Goal: Download file/media

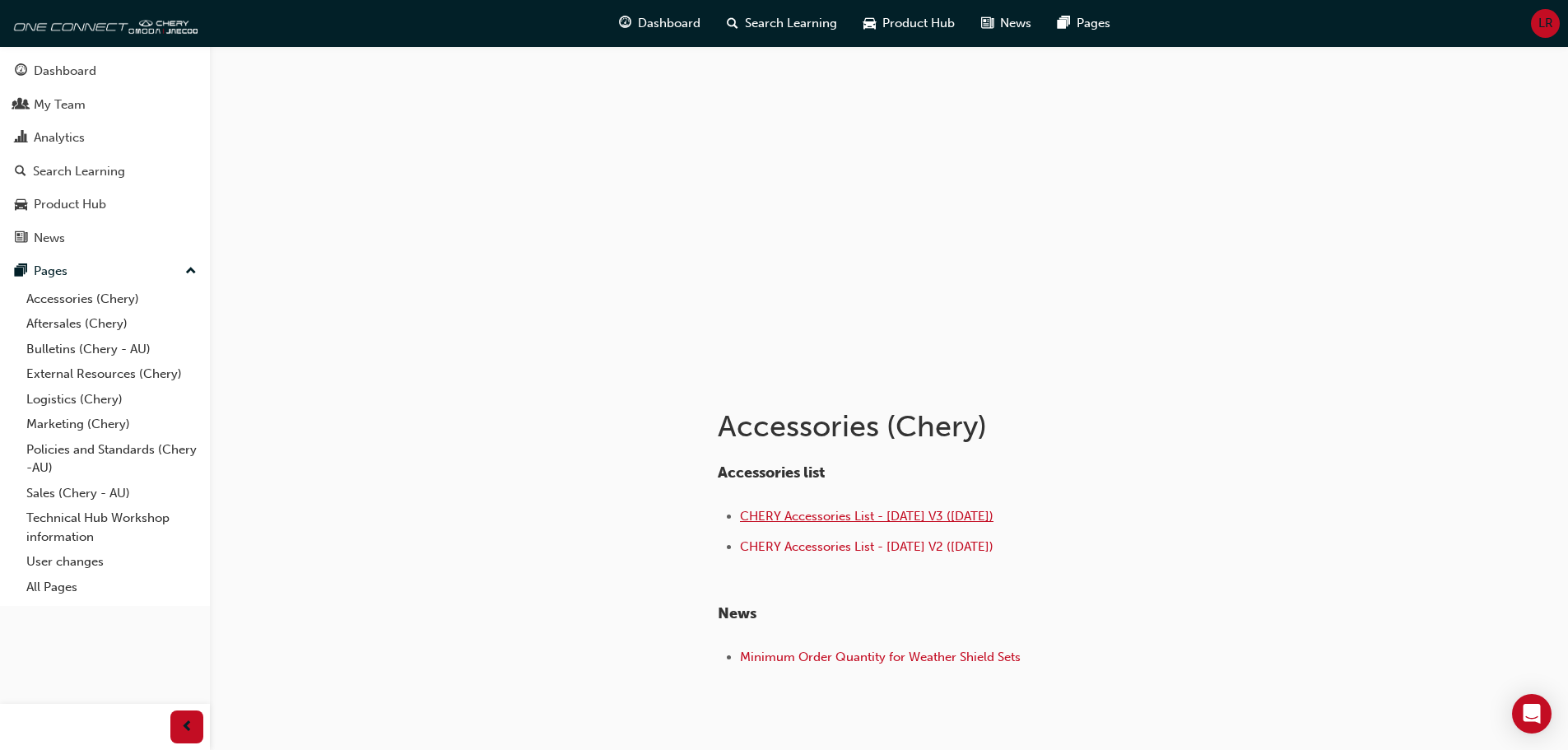
click at [931, 518] on span "CHERY Accessories List - [DATE] V3 ([DATE])" at bounding box center [866, 516] width 253 height 15
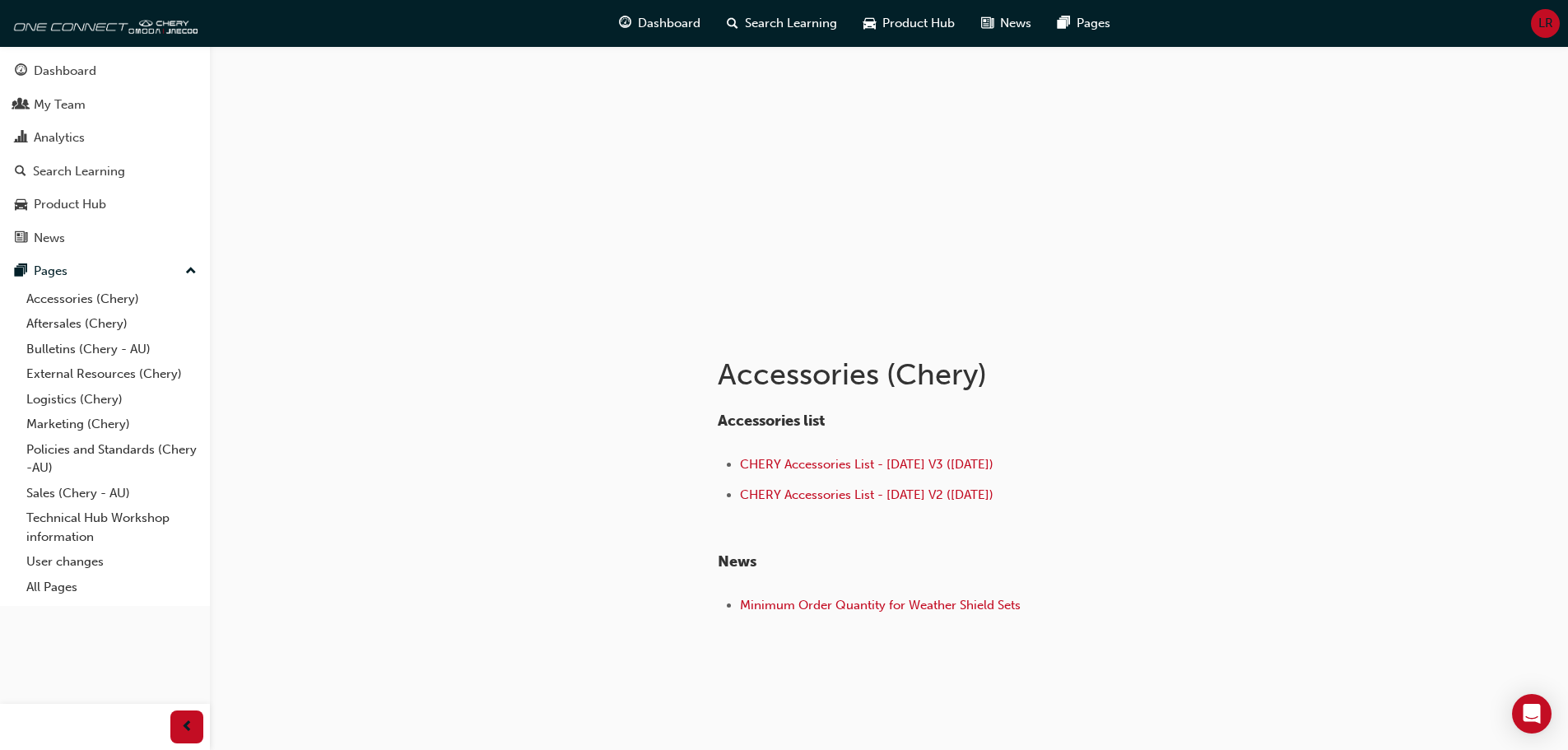
scroll to position [80, 0]
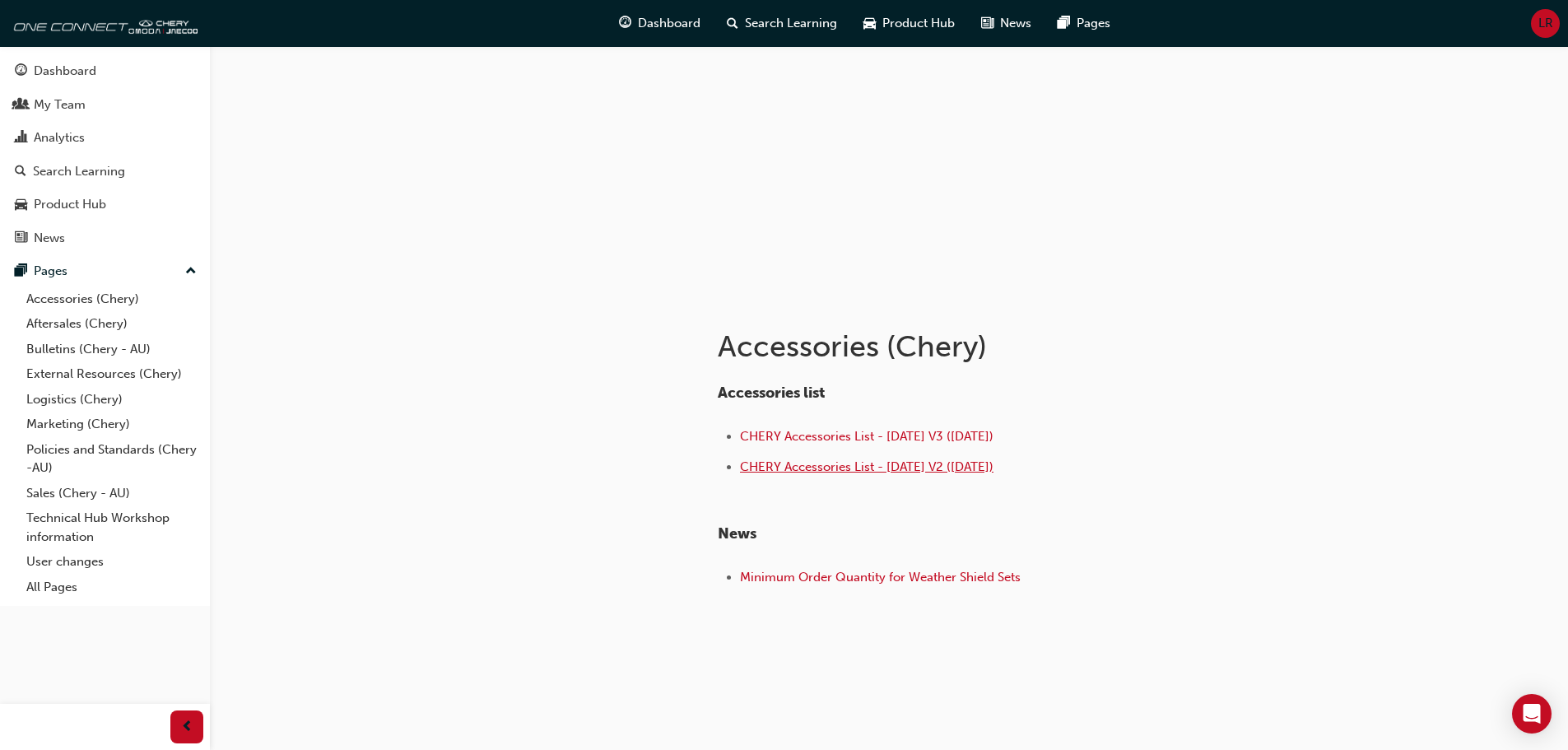
click at [962, 465] on span "CHERY Accessories List - [DATE] V2 ([DATE])" at bounding box center [866, 466] width 253 height 15
